Goal: Information Seeking & Learning: Learn about a topic

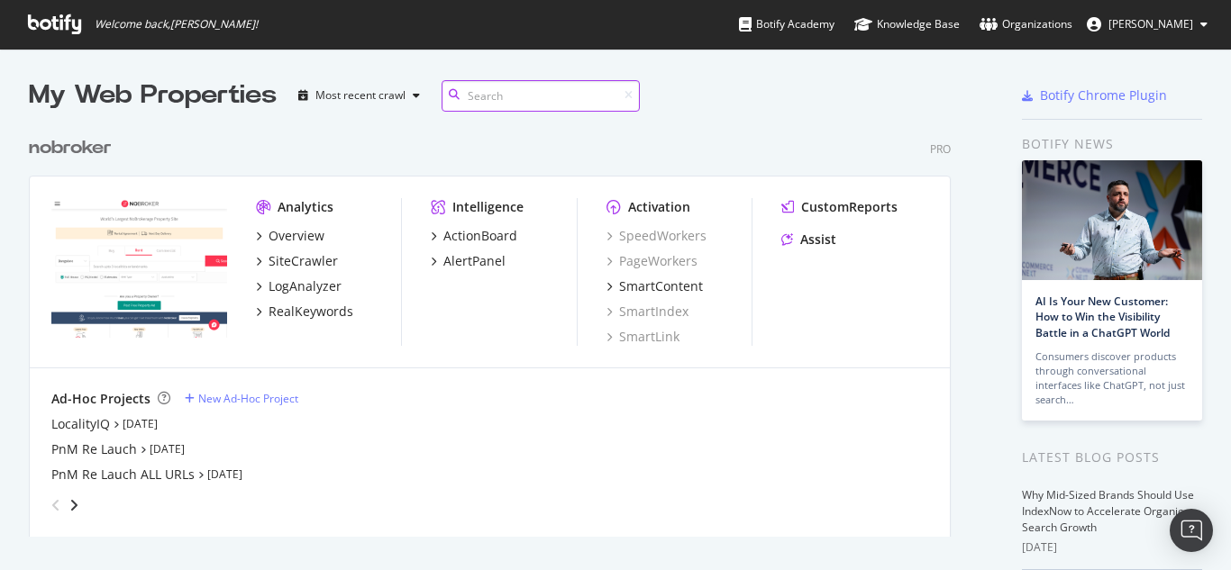
scroll to position [410, 923]
click at [298, 312] on div "RealKeywords" at bounding box center [311, 312] width 85 height 18
